Goal: Information Seeking & Learning: Learn about a topic

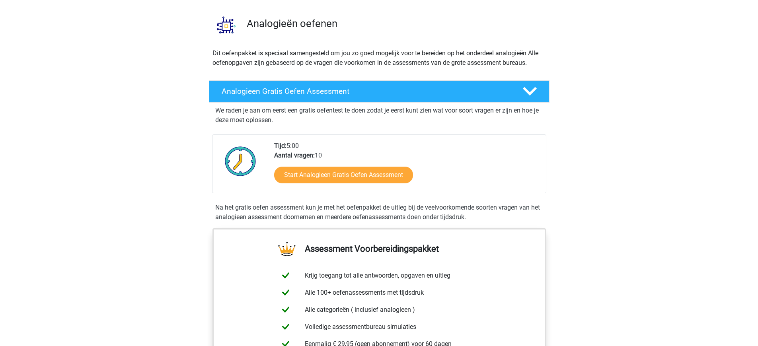
scroll to position [51, 0]
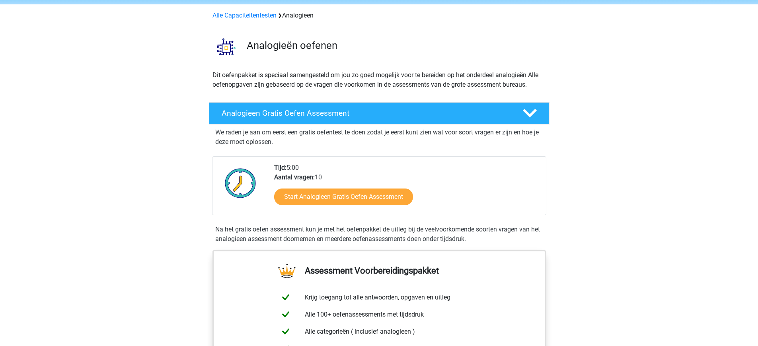
scroll to position [50, 0]
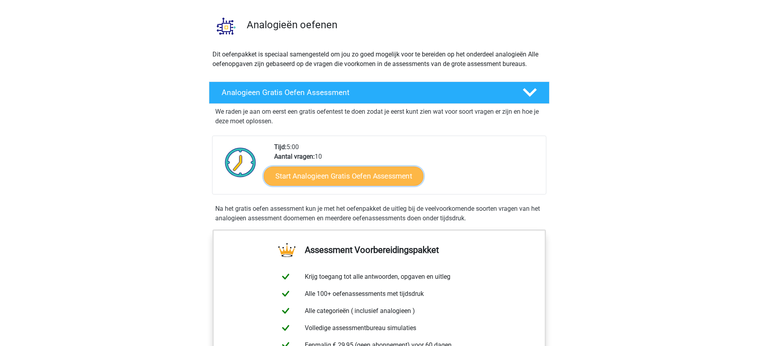
click at [359, 176] on link "Start Analogieen Gratis Oefen Assessment" at bounding box center [344, 175] width 160 height 19
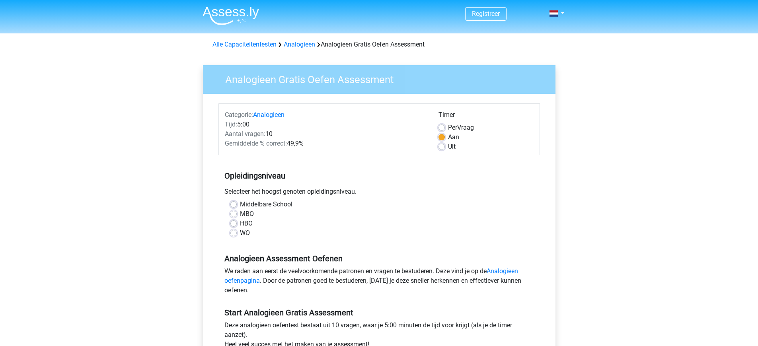
click at [240, 224] on label "HBO" at bounding box center [246, 224] width 13 height 10
click at [233, 224] on input "HBO" at bounding box center [233, 223] width 6 height 8
radio input "true"
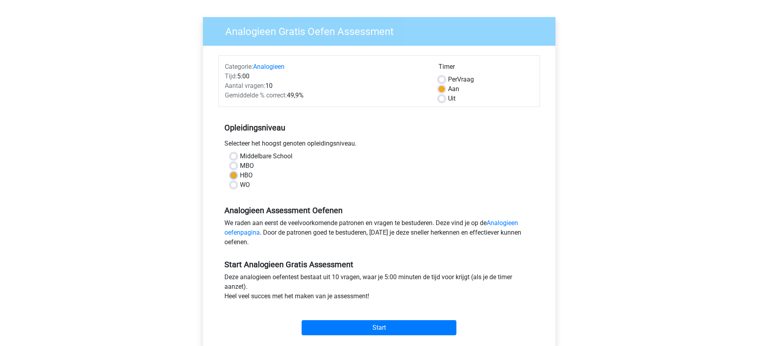
scroll to position [64, 0]
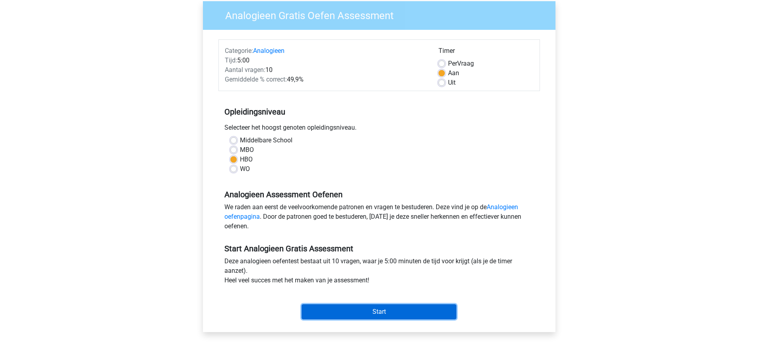
click at [369, 313] on input "Start" at bounding box center [379, 311] width 155 height 15
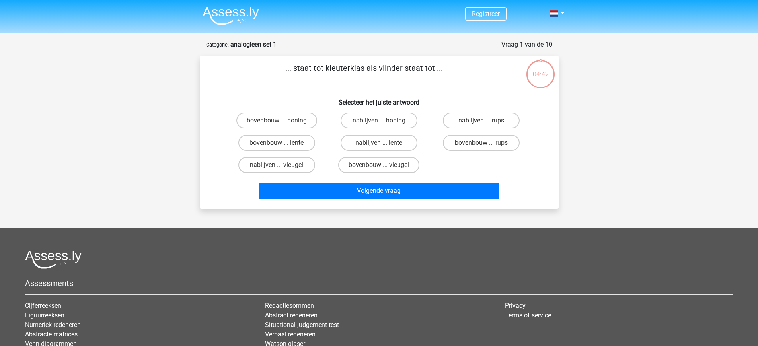
click at [460, 132] on div "bovenbouw ... rups" at bounding box center [481, 143] width 102 height 22
click at [468, 141] on label "bovenbouw ... rups" at bounding box center [481, 143] width 77 height 16
click at [481, 143] on input "bovenbouw ... rups" at bounding box center [483, 145] width 5 height 5
radio input "true"
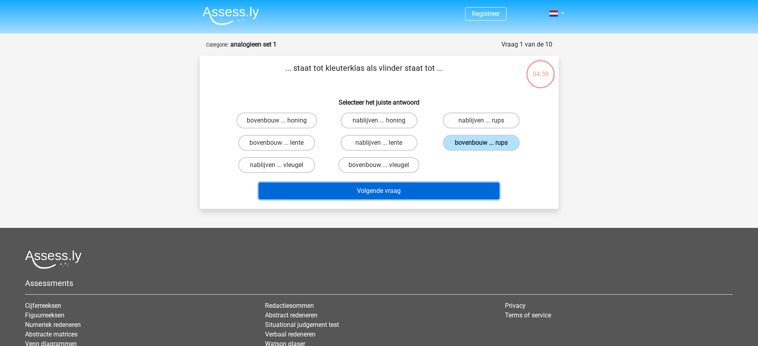
click at [382, 197] on button "Volgende vraag" at bounding box center [379, 191] width 241 height 17
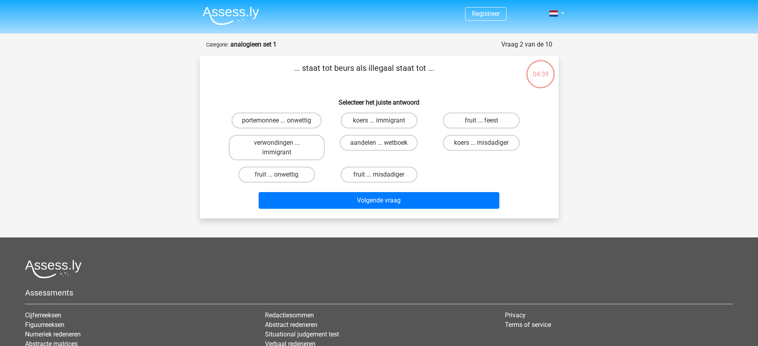
scroll to position [40, 0]
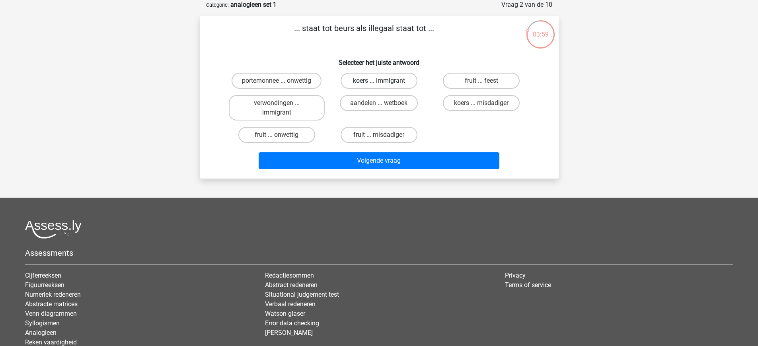
click at [393, 82] on label "koers ... immigrant" at bounding box center [379, 81] width 77 height 16
click at [384, 82] on input "koers ... immigrant" at bounding box center [381, 83] width 5 height 5
radio input "true"
click at [274, 84] on label "portemonnee ... onwettig" at bounding box center [277, 81] width 90 height 16
click at [276, 84] on input "portemonnee ... onwettig" at bounding box center [278, 83] width 5 height 5
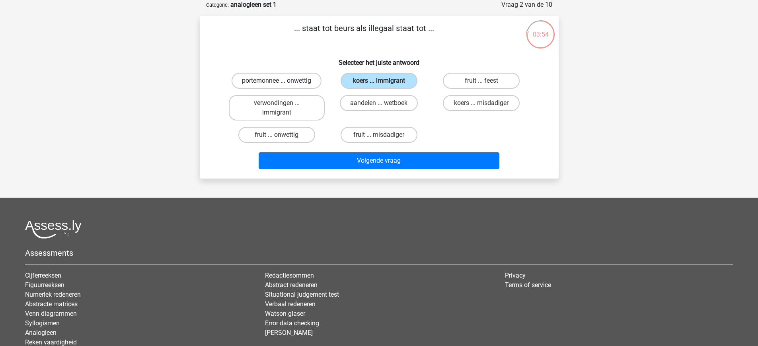
radio input "true"
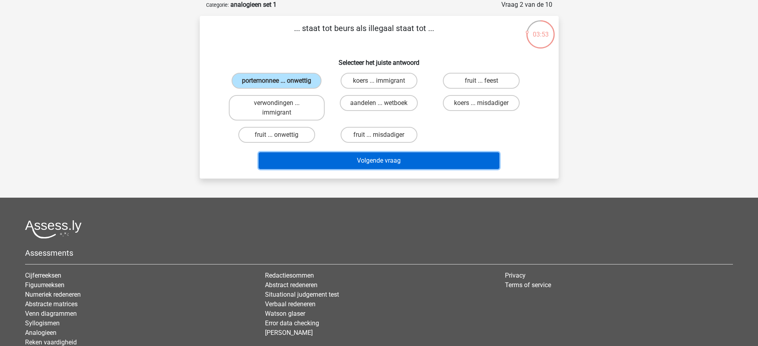
click at [369, 164] on button "Volgende vraag" at bounding box center [379, 160] width 241 height 17
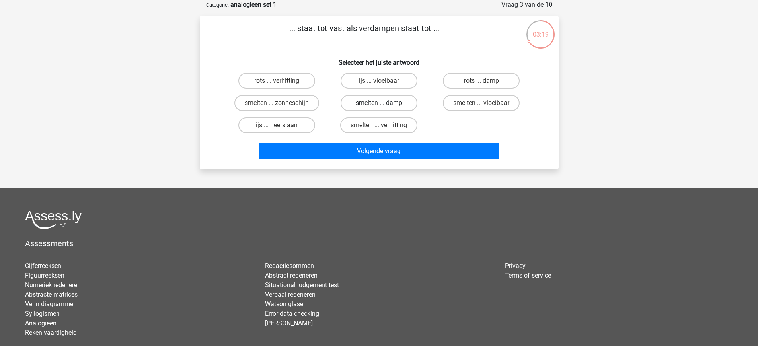
click at [367, 102] on label "smelten ... damp" at bounding box center [379, 103] width 77 height 16
click at [379, 103] on input "smelten ... damp" at bounding box center [381, 105] width 5 height 5
radio input "true"
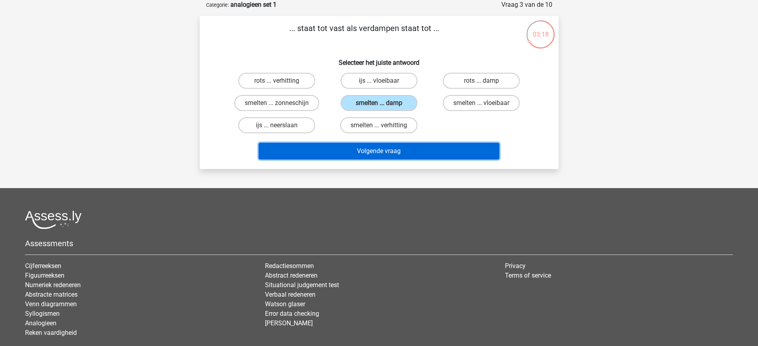
click at [365, 143] on button "Volgende vraag" at bounding box center [379, 151] width 241 height 17
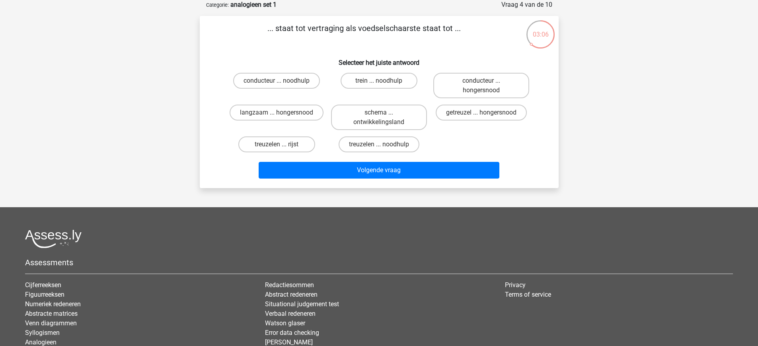
click at [278, 113] on input "langzaam ... hongersnood" at bounding box center [278, 115] width 5 height 5
radio input "true"
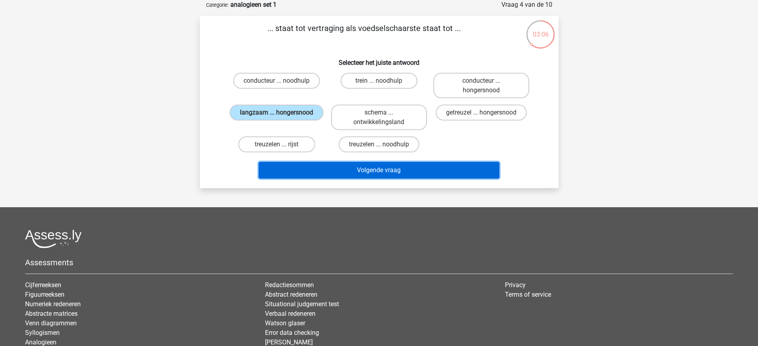
click at [383, 167] on button "Volgende vraag" at bounding box center [379, 170] width 241 height 17
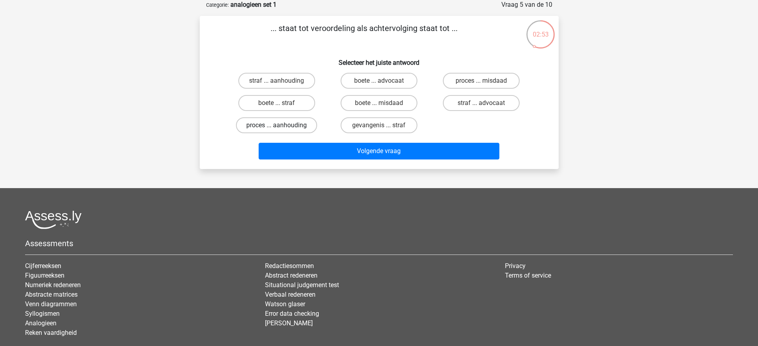
click at [277, 123] on label "proces ... aanhouding" at bounding box center [276, 125] width 81 height 16
click at [277, 125] on input "proces ... aanhouding" at bounding box center [278, 127] width 5 height 5
radio input "true"
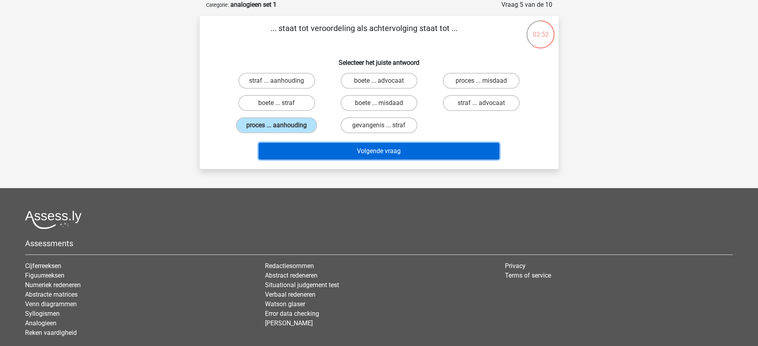
click at [367, 153] on button "Volgende vraag" at bounding box center [379, 151] width 241 height 17
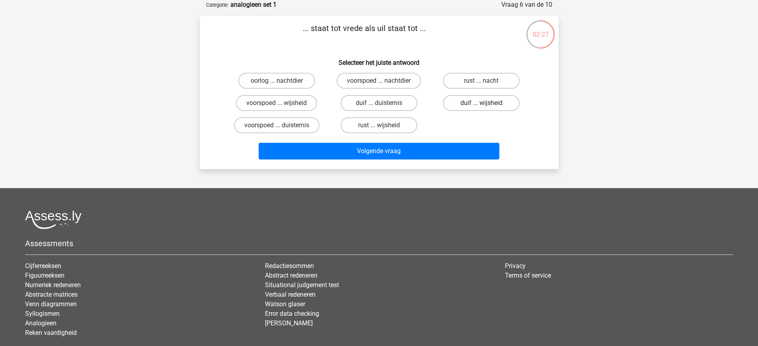
click at [461, 102] on label "duif ... wijsheid" at bounding box center [481, 103] width 77 height 16
click at [481, 103] on input "duif ... wijsheid" at bounding box center [483, 105] width 5 height 5
radio input "true"
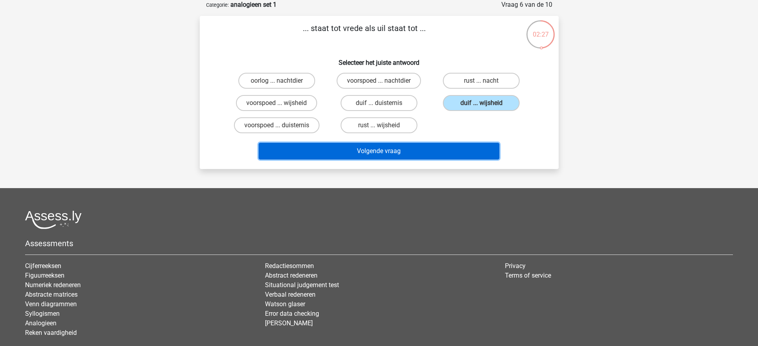
click at [419, 156] on button "Volgende vraag" at bounding box center [379, 151] width 241 height 17
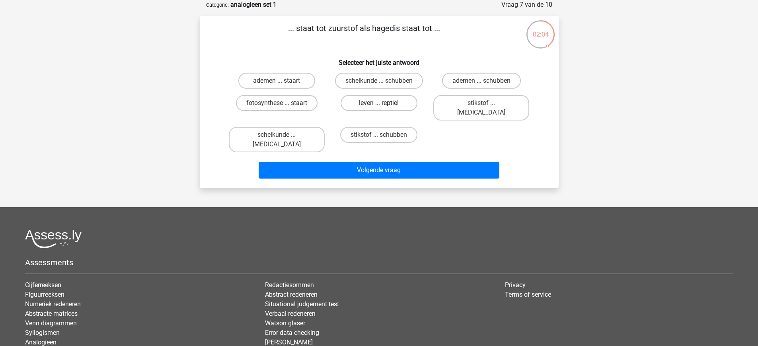
click at [391, 104] on label "leven ... reptiel" at bounding box center [379, 103] width 77 height 16
click at [384, 104] on input "leven ... reptiel" at bounding box center [381, 105] width 5 height 5
radio input "true"
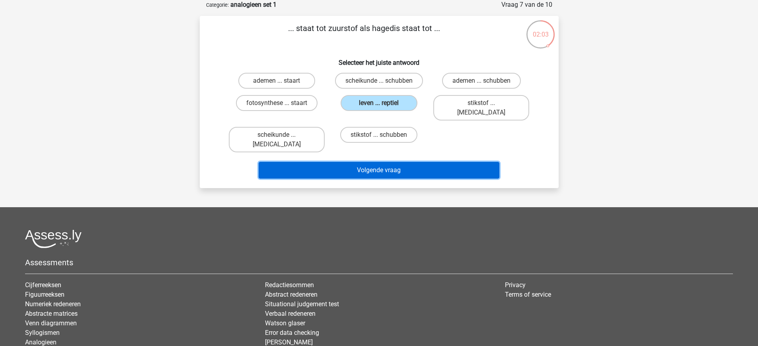
click at [391, 162] on button "Volgende vraag" at bounding box center [379, 170] width 241 height 17
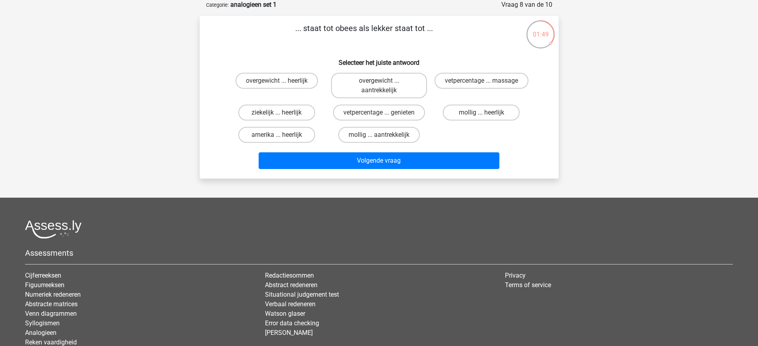
drag, startPoint x: 260, startPoint y: 81, endPoint x: 267, endPoint y: 92, distance: 13.0
click at [260, 81] on label "overgewicht ... heerlijk" at bounding box center [277, 81] width 82 height 16
click at [276, 81] on input "overgewicht ... heerlijk" at bounding box center [278, 83] width 5 height 5
radio input "true"
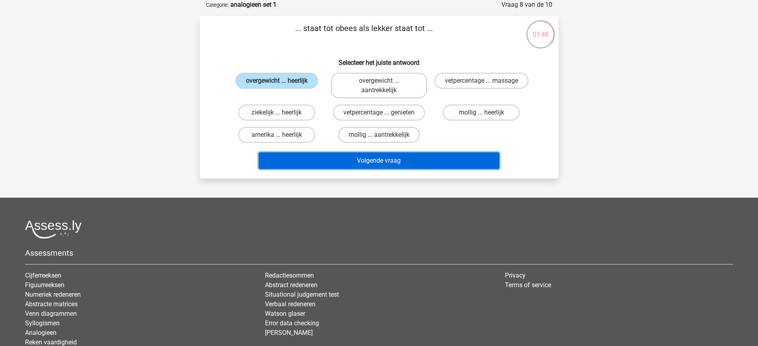
click at [371, 160] on button "Volgende vraag" at bounding box center [379, 160] width 241 height 17
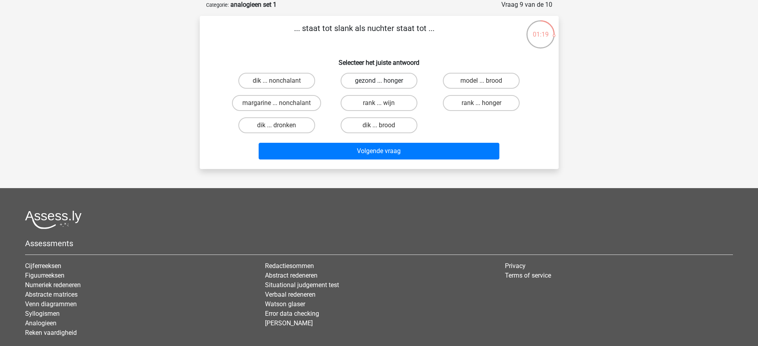
click at [367, 84] on label "gezond ... honger" at bounding box center [379, 81] width 77 height 16
click at [379, 84] on input "gezond ... honger" at bounding box center [381, 83] width 5 height 5
radio input "true"
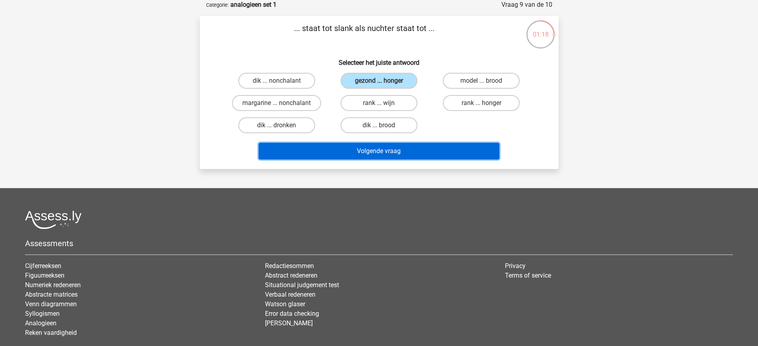
click at [386, 153] on button "Volgende vraag" at bounding box center [379, 151] width 241 height 17
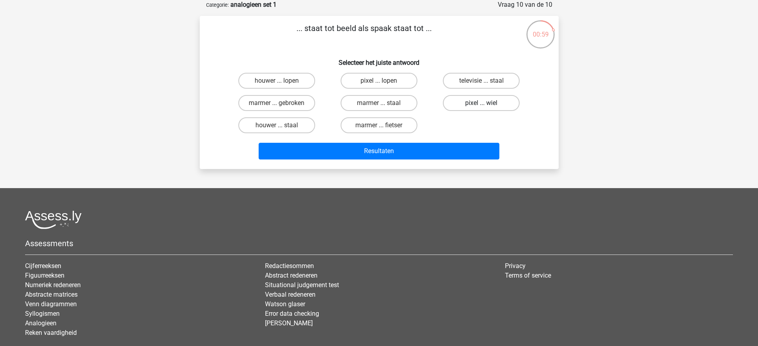
click at [472, 109] on label "pixel ... wiel" at bounding box center [481, 103] width 77 height 16
click at [481, 108] on input "pixel ... wiel" at bounding box center [483, 105] width 5 height 5
radio input "true"
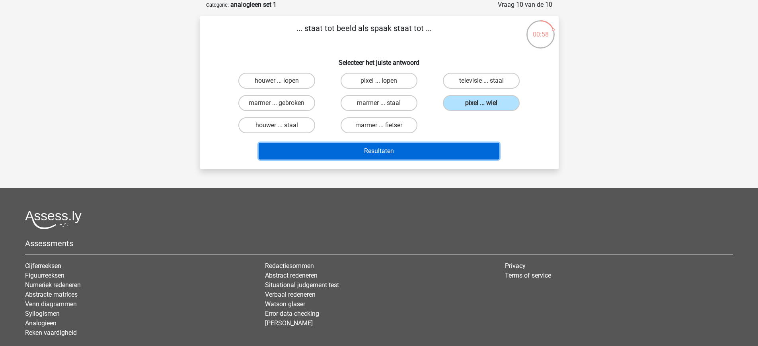
click at [459, 152] on button "Resultaten" at bounding box center [379, 151] width 241 height 17
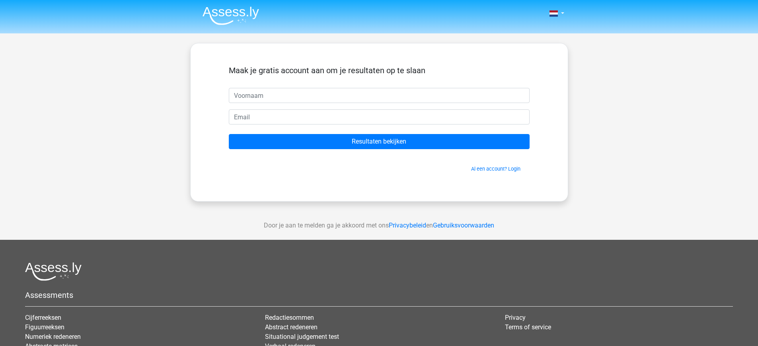
click at [458, 151] on form "Maak je gratis account aan om je resultaten op te slaan Resultaten bekijken Al …" at bounding box center [379, 119] width 301 height 107
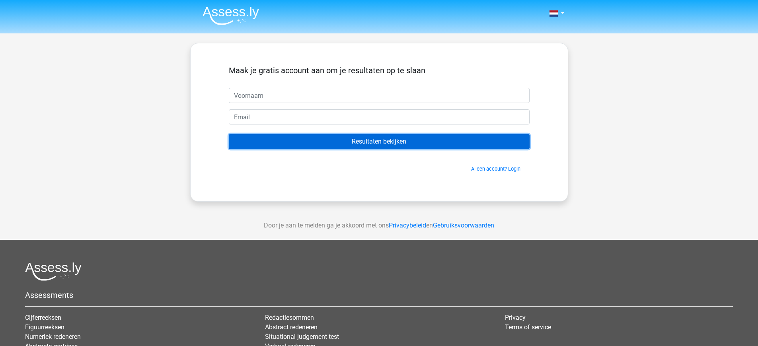
click at [456, 148] on input "Resultaten bekijken" at bounding box center [379, 141] width 301 height 15
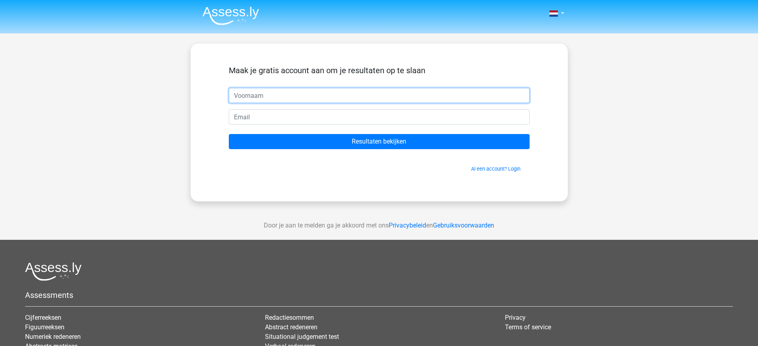
click at [291, 100] on input "text" at bounding box center [379, 95] width 301 height 15
type input "W M"
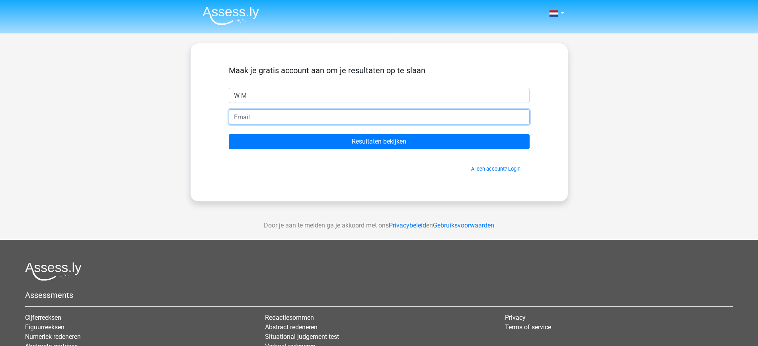
click at [287, 115] on input "email" at bounding box center [379, 116] width 301 height 15
type input "[EMAIL_ADDRESS][DOMAIN_NAME]"
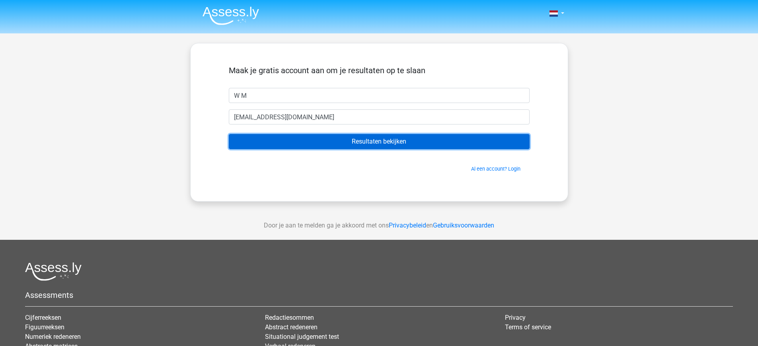
click at [344, 147] on input "Resultaten bekijken" at bounding box center [379, 141] width 301 height 15
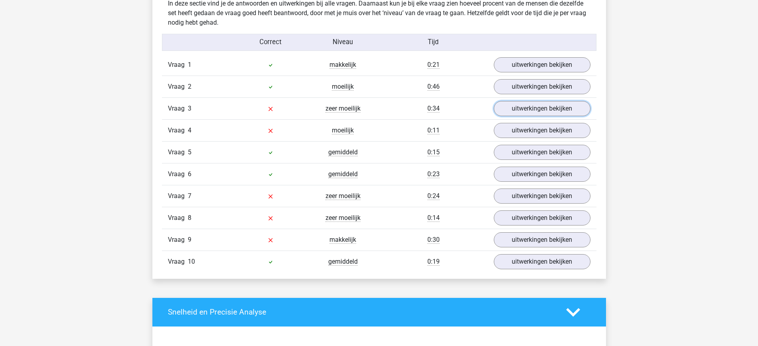
scroll to position [627, 0]
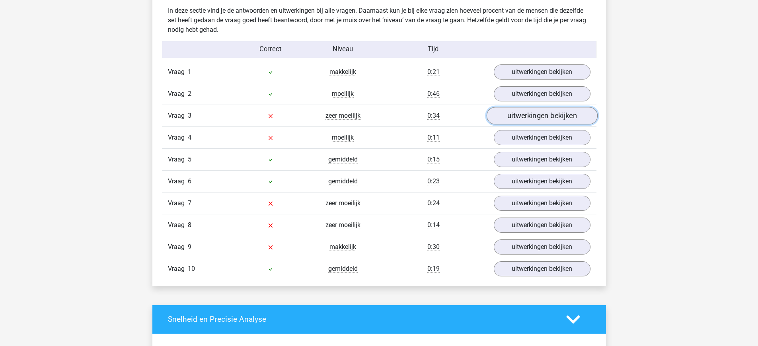
click at [533, 118] on link "uitwerkingen bekijken" at bounding box center [541, 116] width 111 height 18
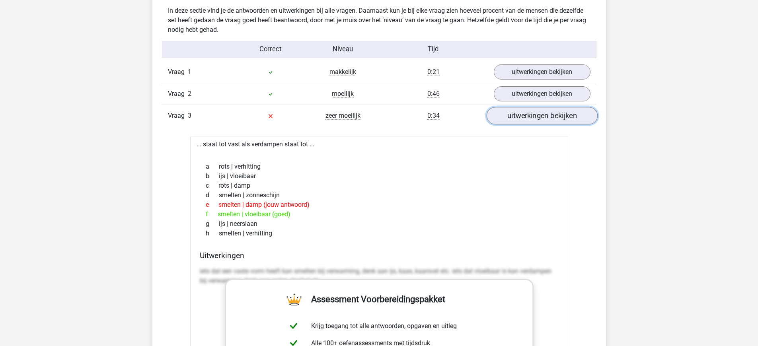
click at [503, 111] on link "uitwerkingen bekijken" at bounding box center [541, 116] width 111 height 18
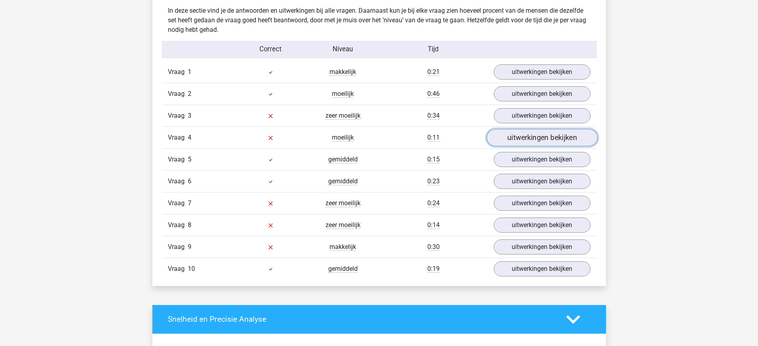
click at [514, 142] on link "uitwerkingen bekijken" at bounding box center [541, 138] width 111 height 18
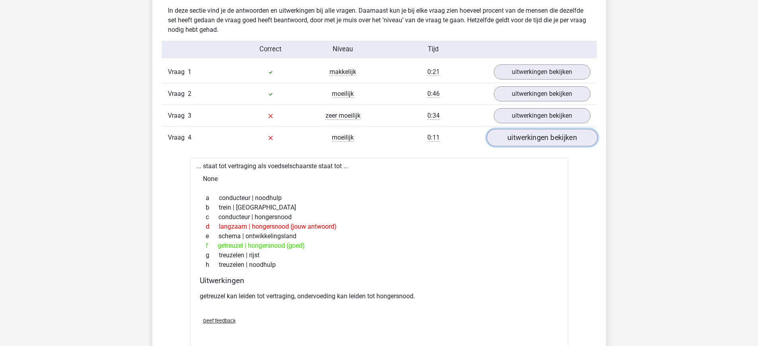
click at [514, 141] on link "uitwerkingen bekijken" at bounding box center [541, 138] width 111 height 18
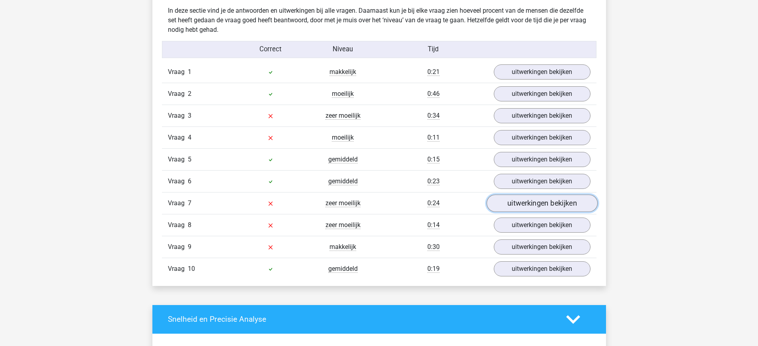
click at [517, 204] on link "uitwerkingen bekijken" at bounding box center [541, 204] width 111 height 18
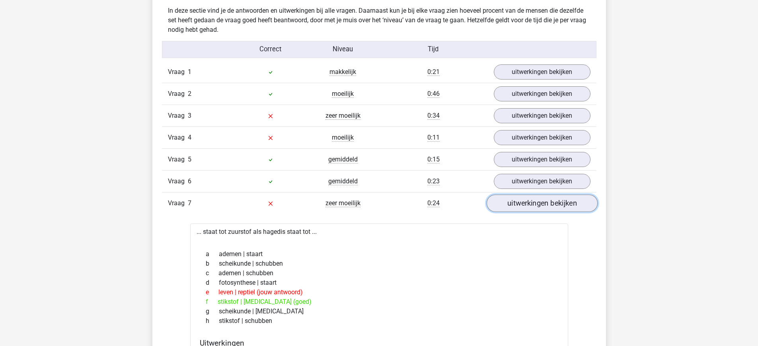
click at [517, 204] on link "uitwerkingen bekijken" at bounding box center [541, 204] width 111 height 18
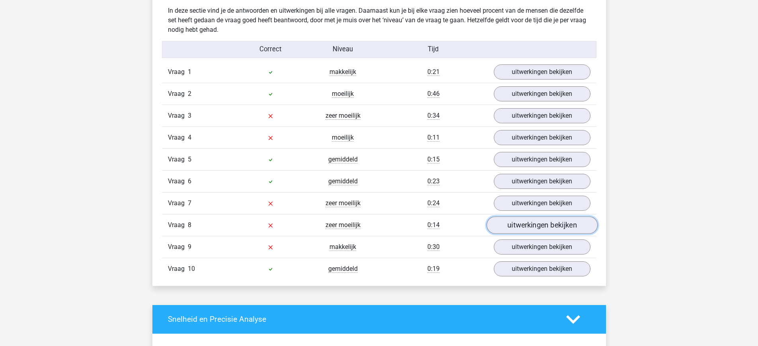
click at [508, 225] on link "uitwerkingen bekijken" at bounding box center [541, 225] width 111 height 18
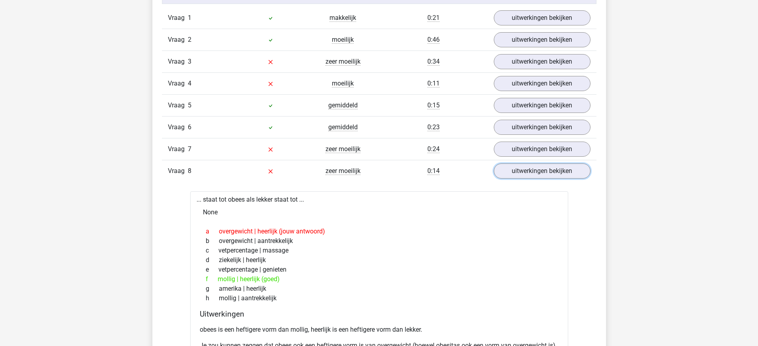
scroll to position [689, 0]
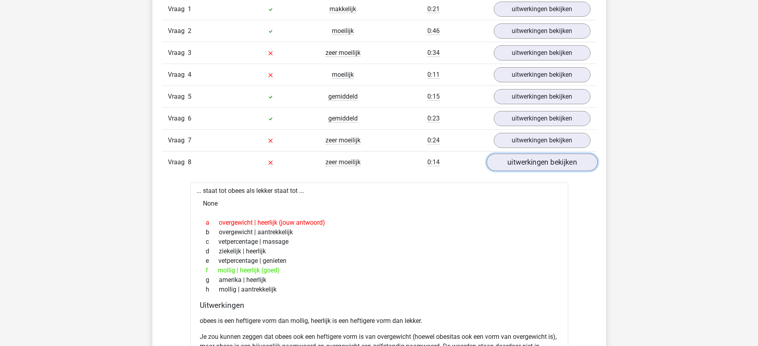
click at [526, 162] on link "uitwerkingen bekijken" at bounding box center [541, 163] width 111 height 18
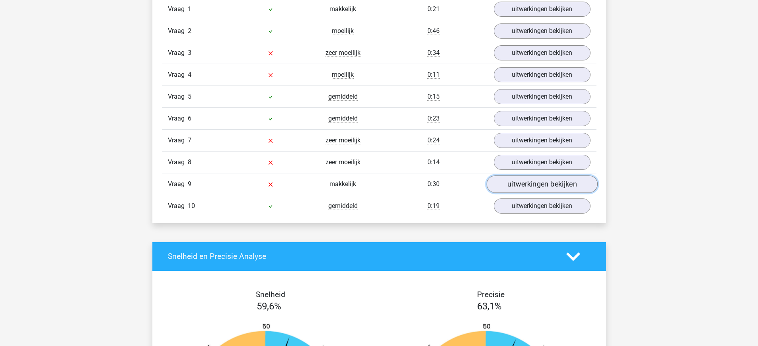
click at [526, 186] on link "uitwerkingen bekijken" at bounding box center [541, 184] width 111 height 18
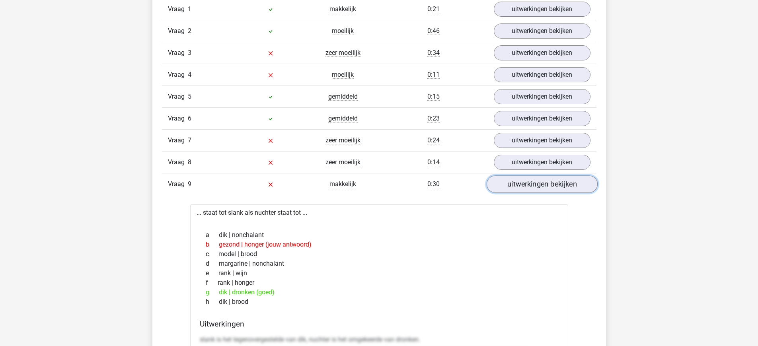
click at [526, 187] on link "uitwerkingen bekijken" at bounding box center [541, 184] width 111 height 18
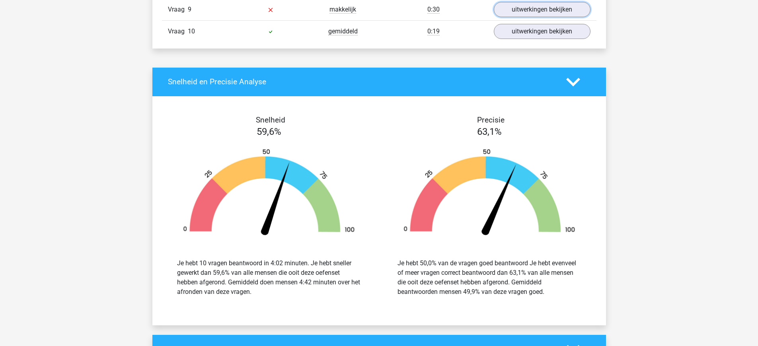
scroll to position [862, 0]
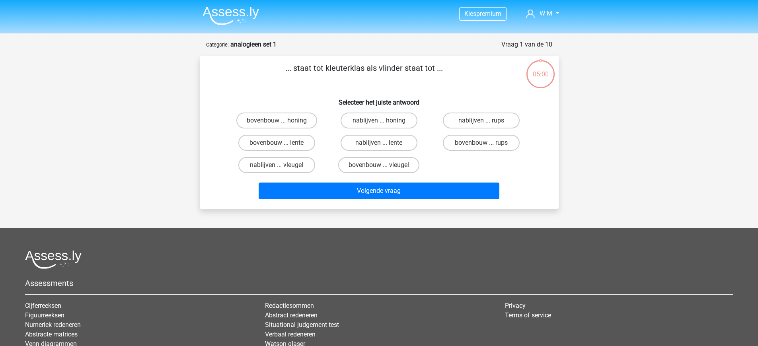
scroll to position [40, 0]
